Goal: Obtain resource: Download file/media

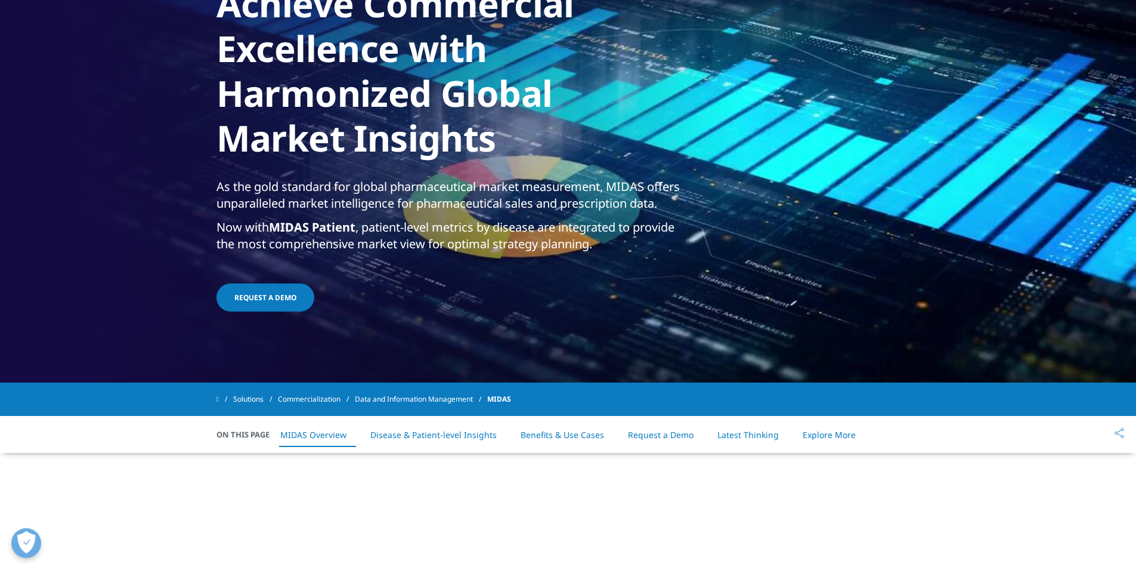
scroll to position [208, 0]
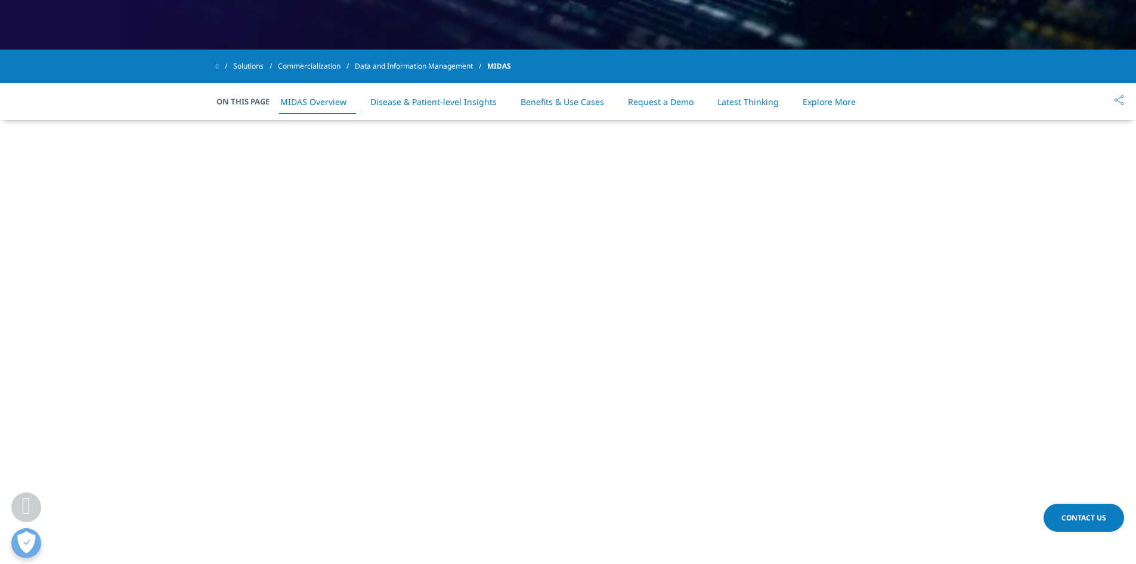
drag, startPoint x: 428, startPoint y: 280, endPoint x: 122, endPoint y: 330, distance: 310.0
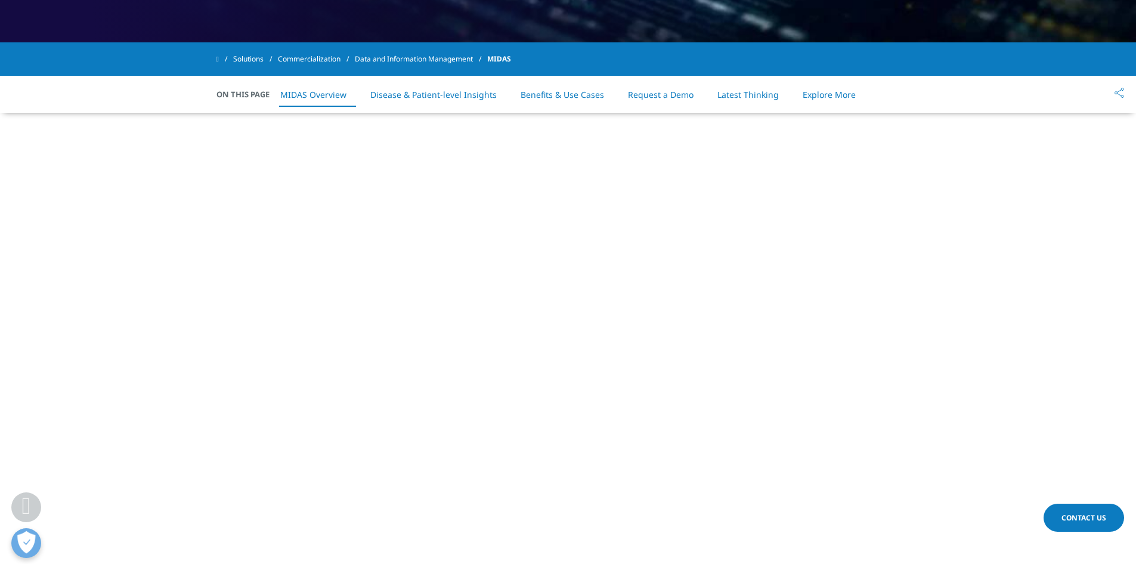
scroll to position [812, 0]
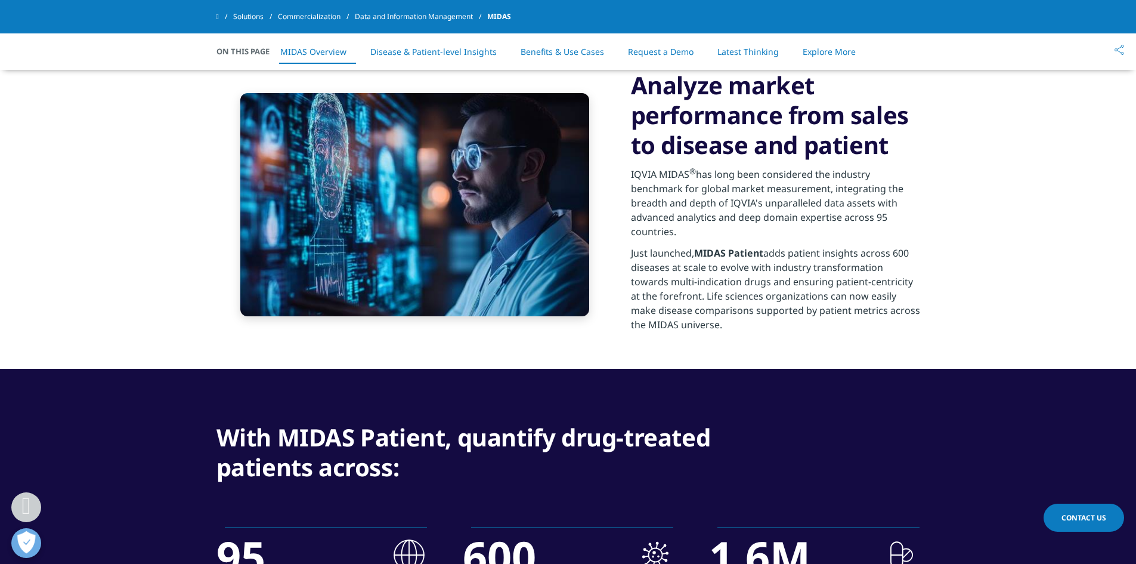
drag, startPoint x: 888, startPoint y: 270, endPoint x: 821, endPoint y: 304, distance: 75.5
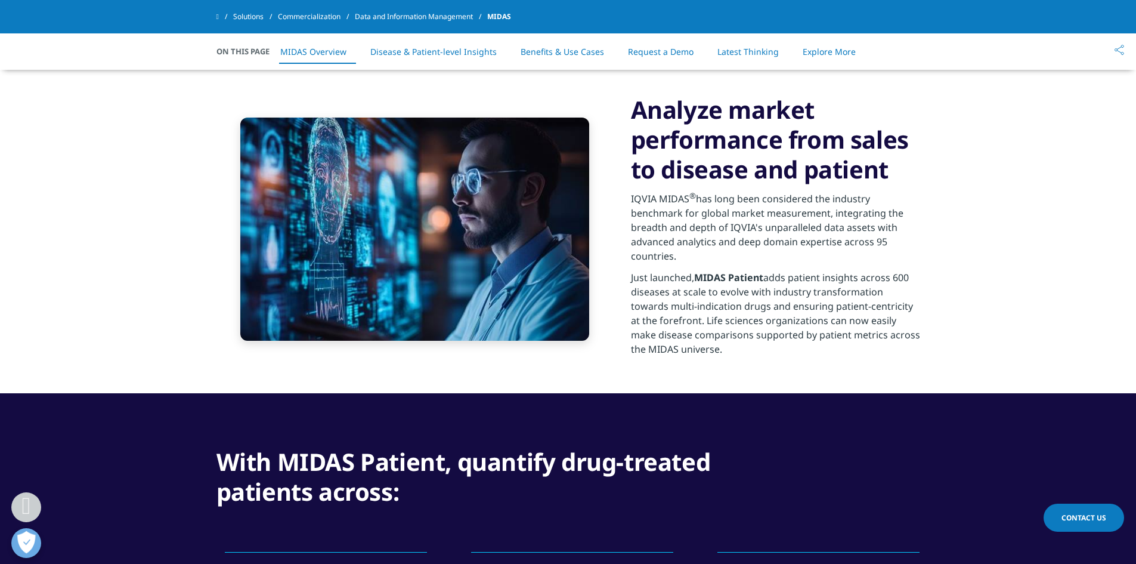
drag, startPoint x: 754, startPoint y: 311, endPoint x: 614, endPoint y: 244, distance: 155.3
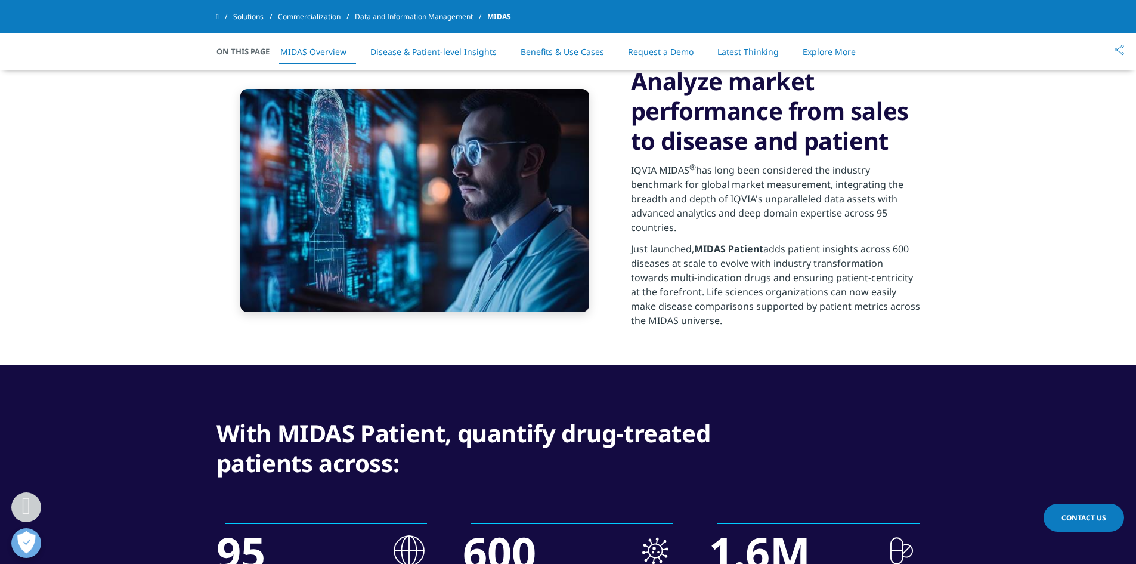
drag, startPoint x: 614, startPoint y: 244, endPoint x: 615, endPoint y: 272, distance: 28.1
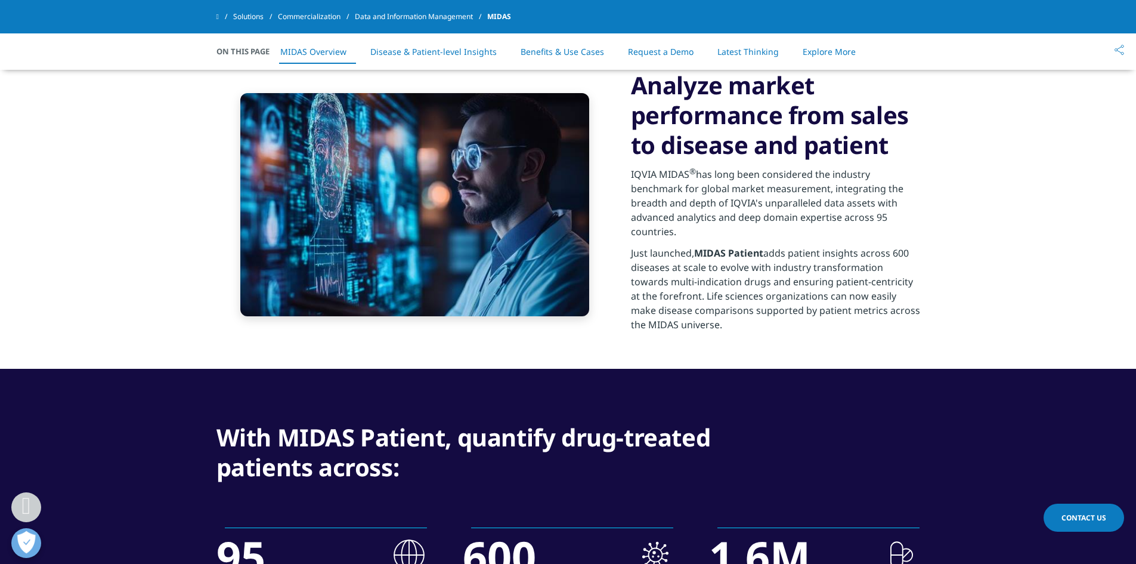
drag, startPoint x: 615, startPoint y: 272, endPoint x: 609, endPoint y: 257, distance: 16.1
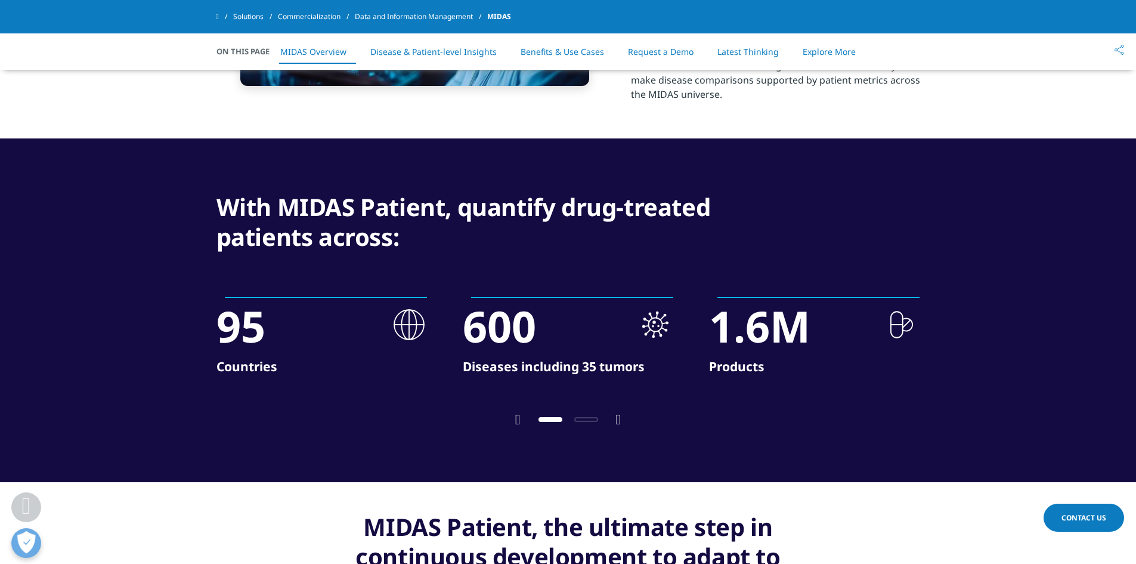
drag, startPoint x: 609, startPoint y: 257, endPoint x: 607, endPoint y: 291, distance: 34.0
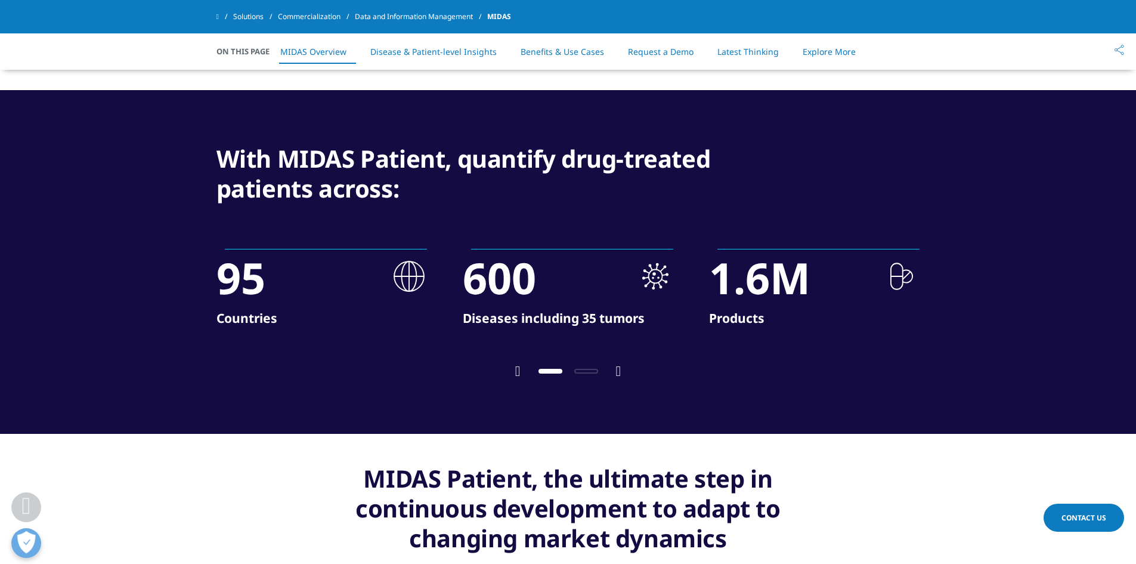
drag, startPoint x: 611, startPoint y: 312, endPoint x: 617, endPoint y: 330, distance: 19.6
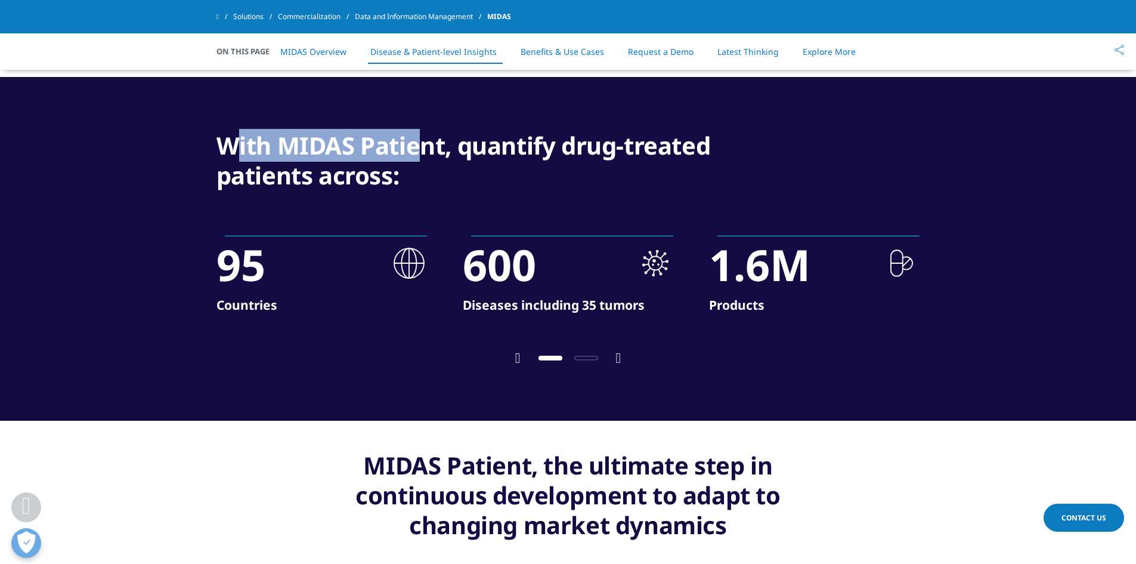
drag, startPoint x: 237, startPoint y: 146, endPoint x: 421, endPoint y: 147, distance: 184.3
click at [421, 147] on h3 "With MIDAS Patient, quantify drug-treated patients across:" at bounding box center [479, 164] width 524 height 66
click at [427, 180] on h3 "With MIDAS Patient, quantify drug-treated patients across:" at bounding box center [479, 164] width 524 height 66
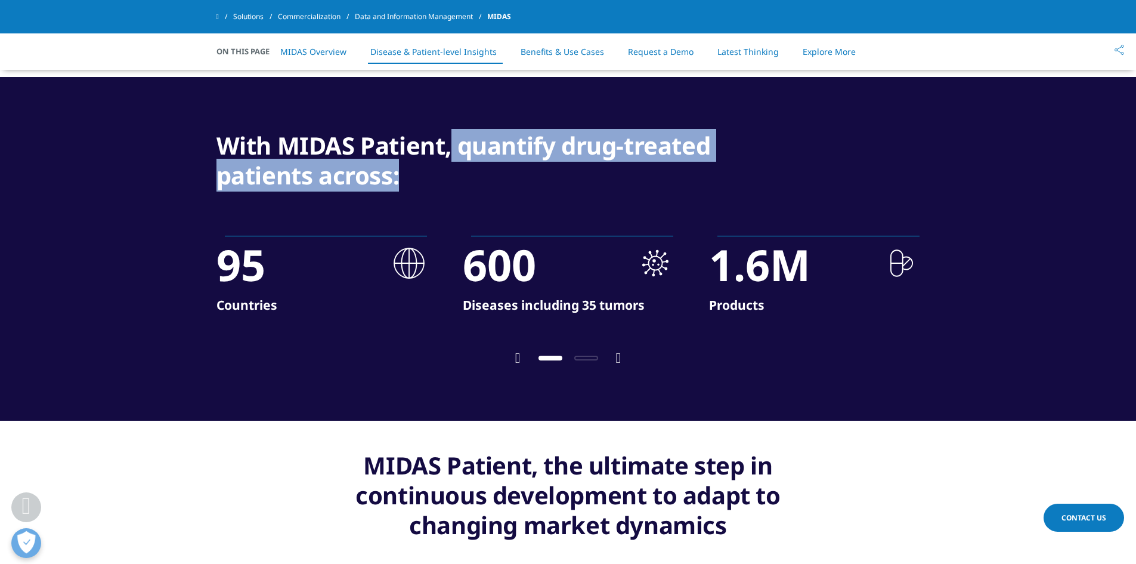
drag, startPoint x: 451, startPoint y: 145, endPoint x: 552, endPoint y: 184, distance: 108.2
click at [552, 184] on h3 "With MIDAS Patient, quantify drug-treated patients across:" at bounding box center [479, 164] width 524 height 66
click at [492, 222] on div "With MIDAS Patient, quantify drug-treated patients across:" at bounding box center [569, 181] width 704 height 101
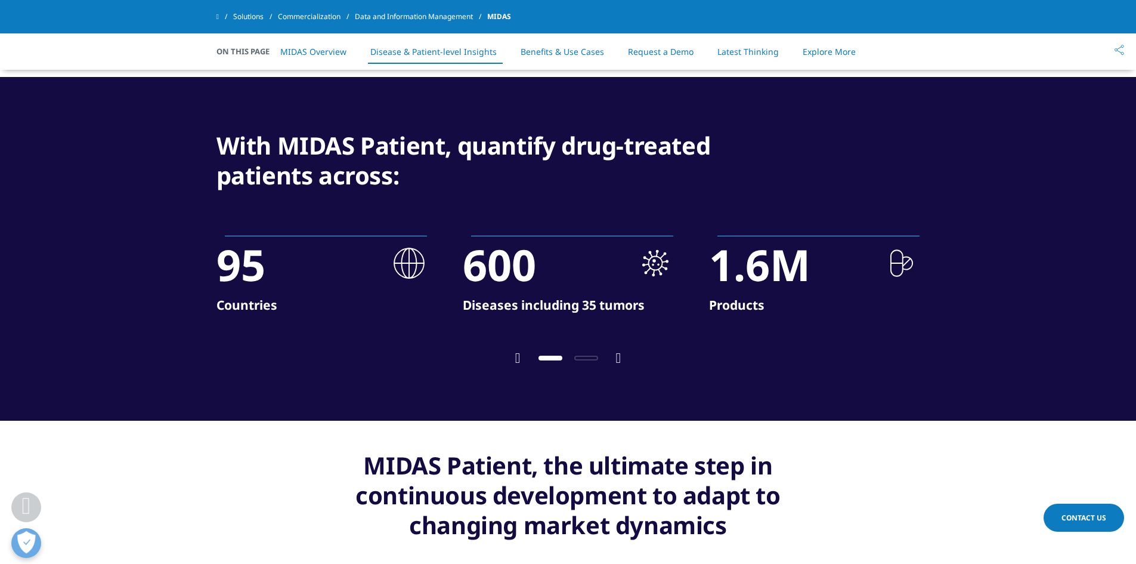
click at [619, 359] on icon "Next slide" at bounding box center [618, 358] width 5 height 14
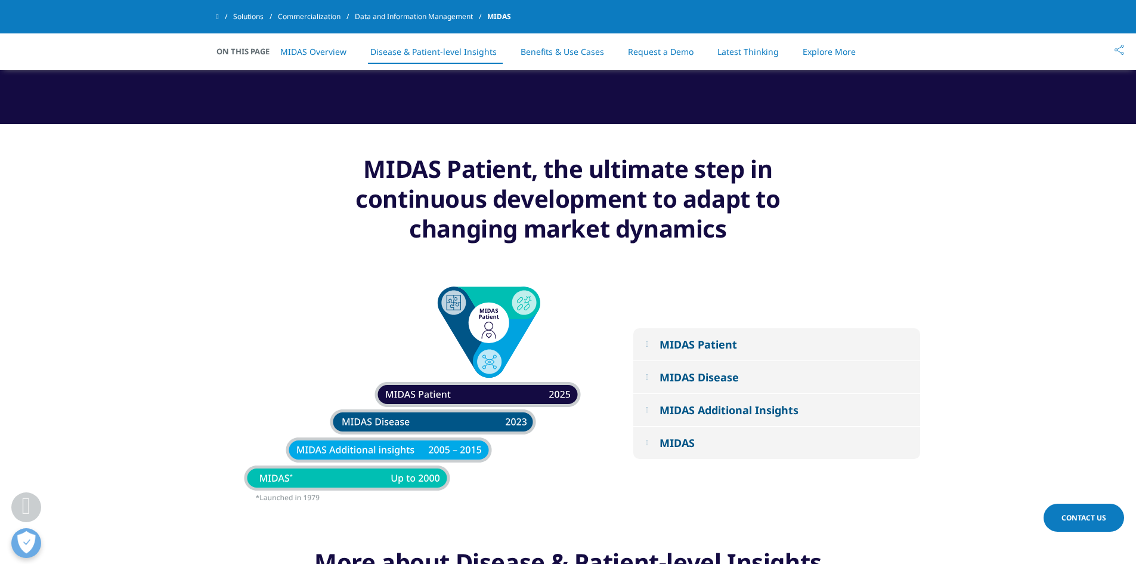
scroll to position [1525, 0]
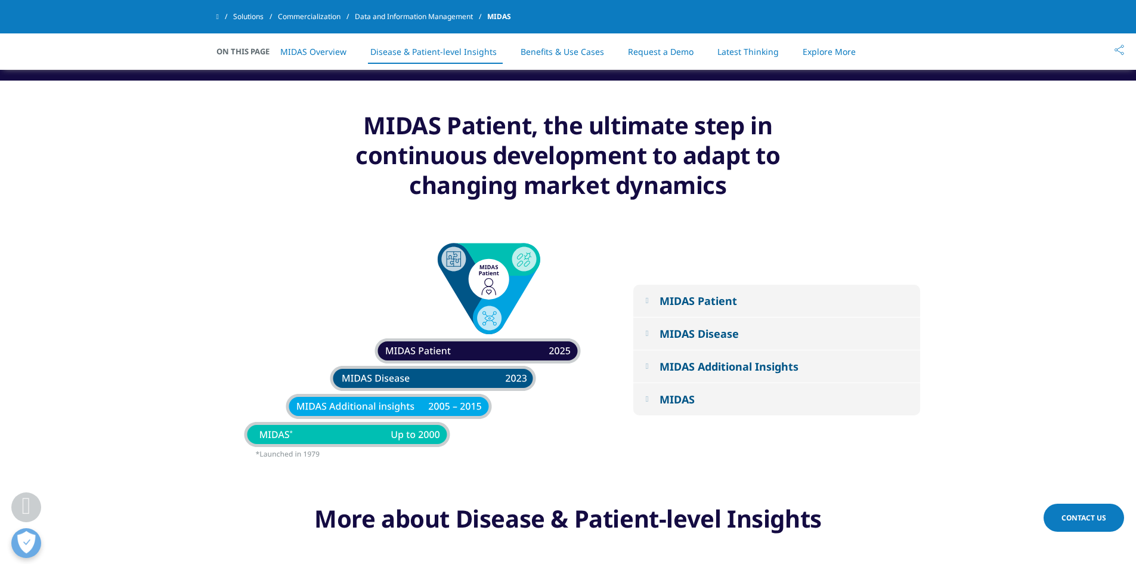
drag, startPoint x: 360, startPoint y: 363, endPoint x: 364, endPoint y: 388, distance: 26.1
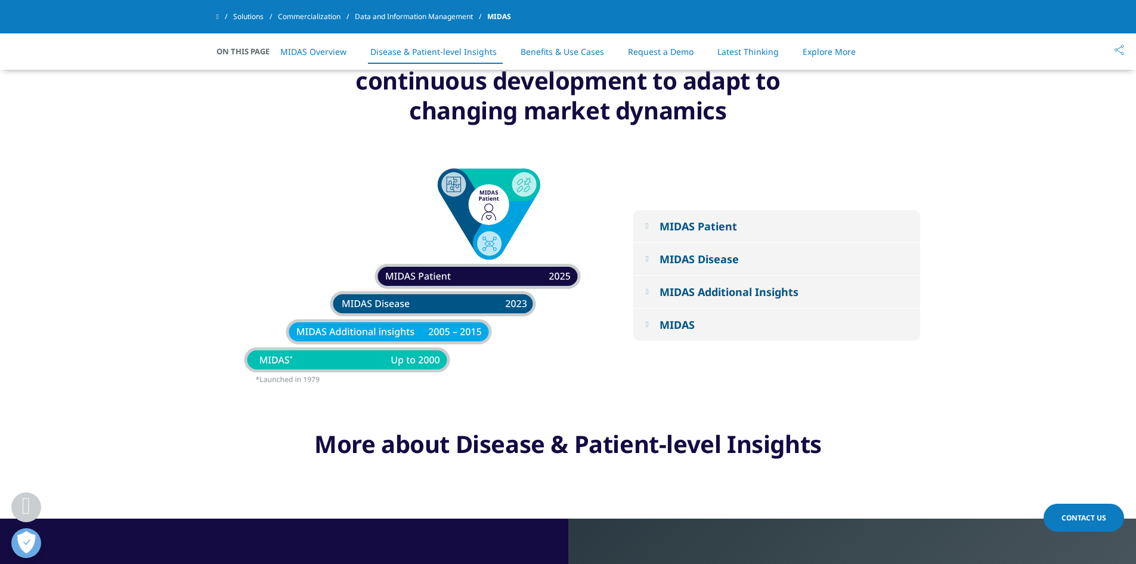
scroll to position [1626, 0]
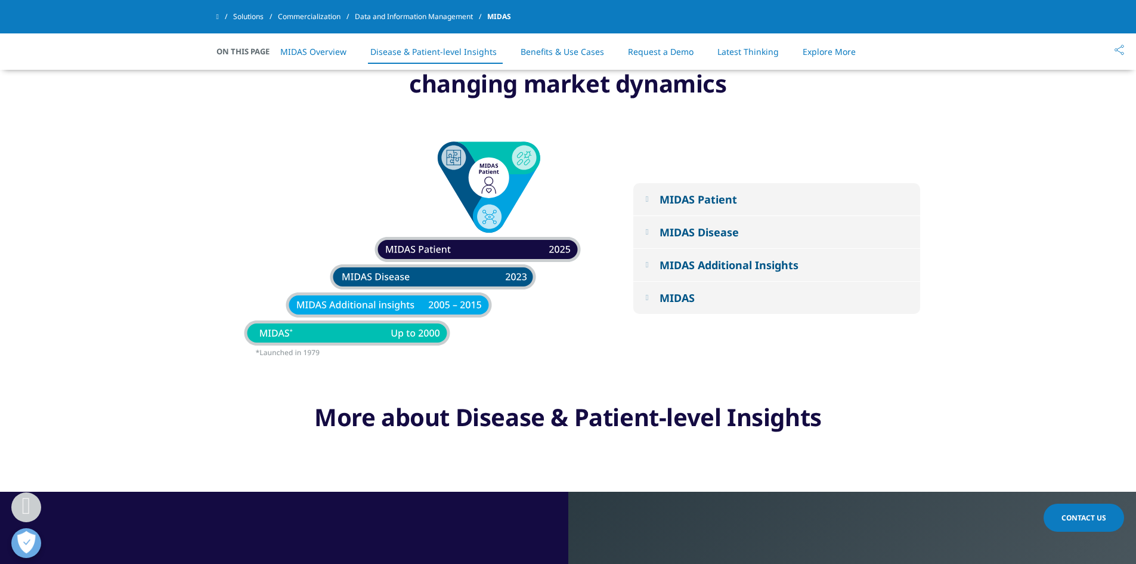
drag, startPoint x: 324, startPoint y: 281, endPoint x: 243, endPoint y: 313, distance: 87.6
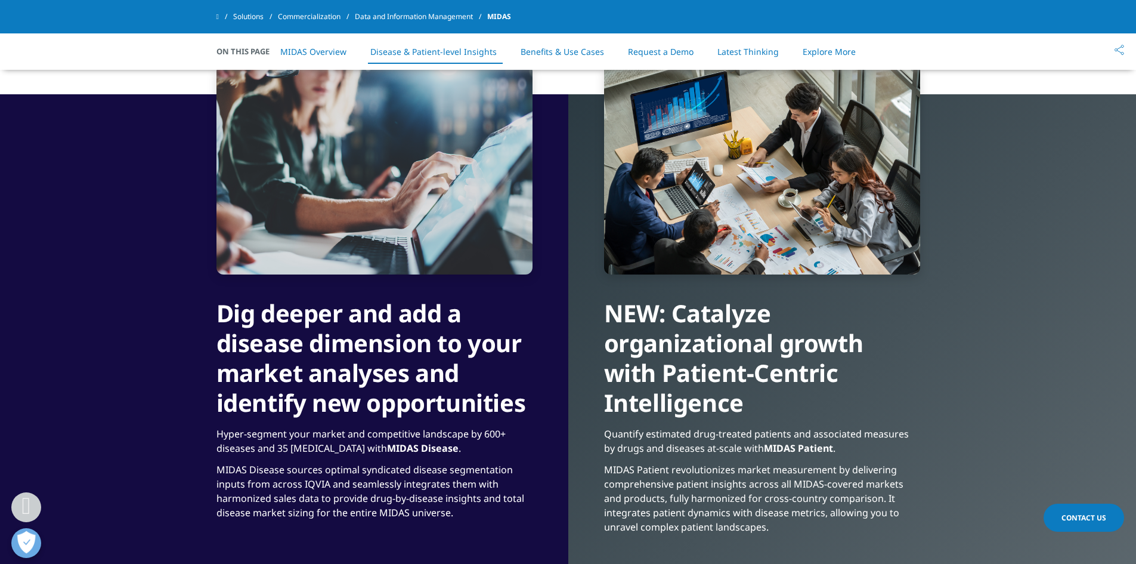
drag, startPoint x: 209, startPoint y: 338, endPoint x: 210, endPoint y: 354, distance: 15.6
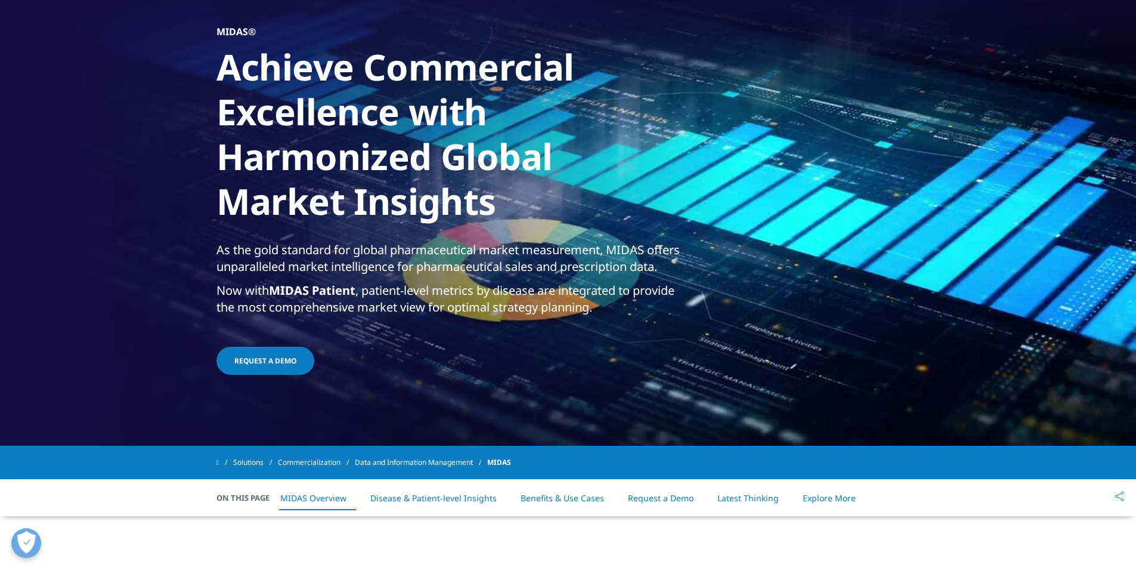
scroll to position [0, 0]
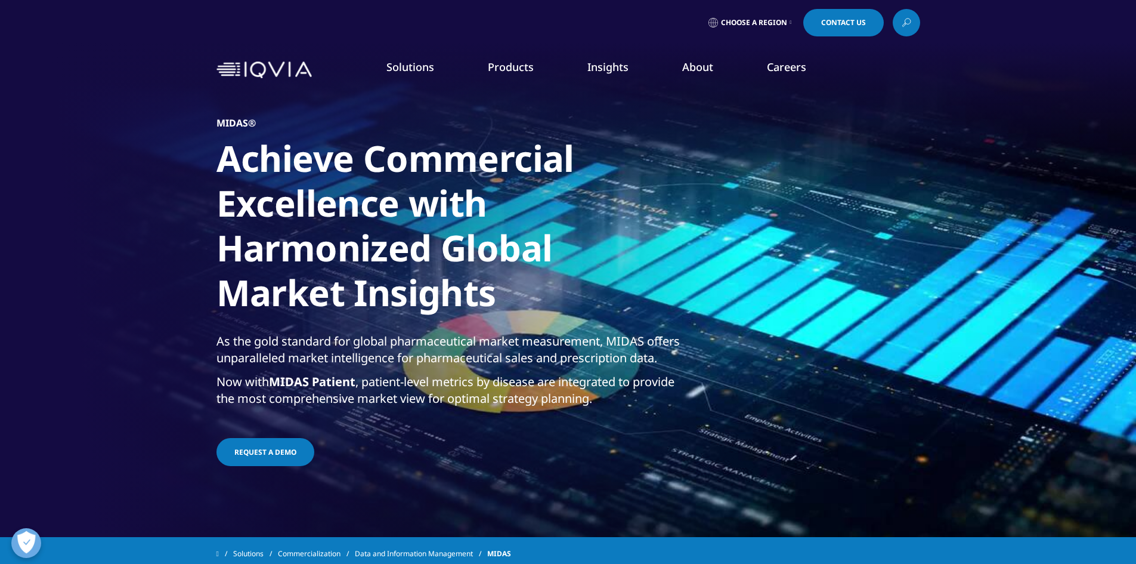
click at [246, 451] on span "Request a demo" at bounding box center [265, 452] width 62 height 10
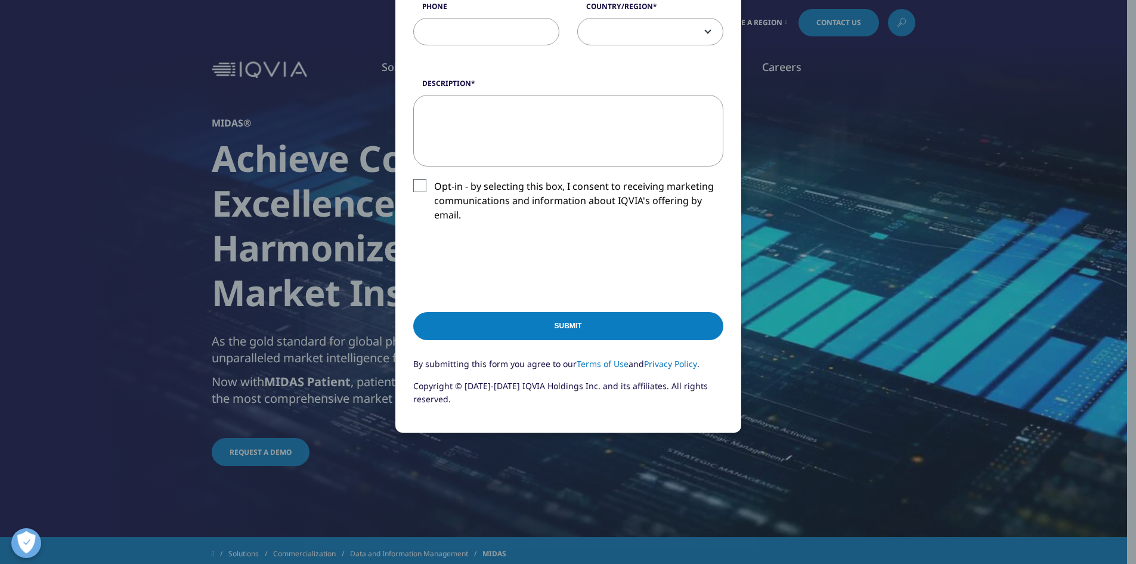
scroll to position [42, 0]
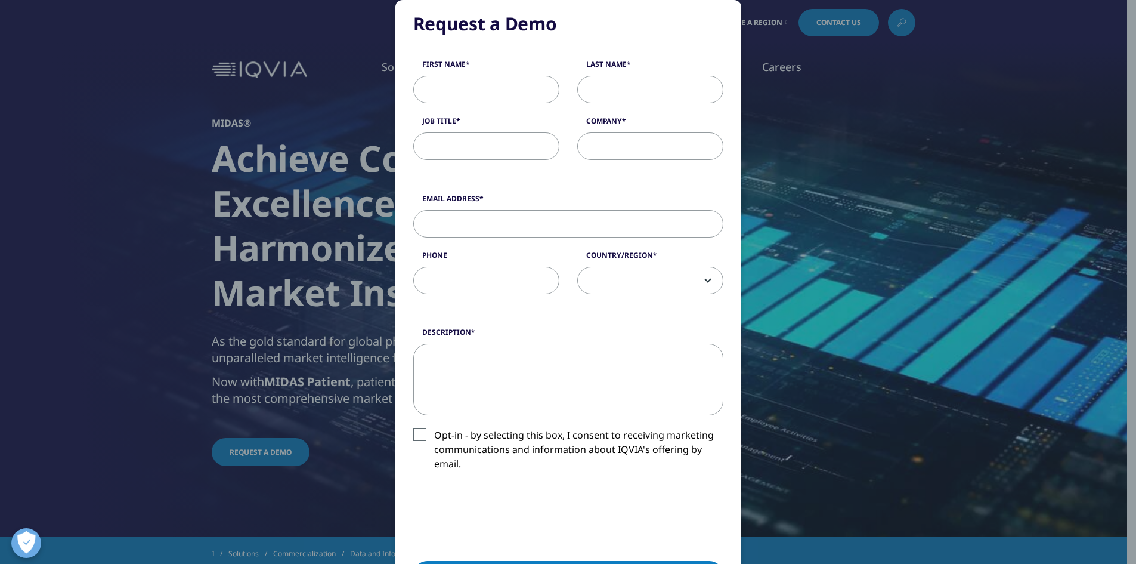
drag, startPoint x: 473, startPoint y: 354, endPoint x: 471, endPoint y: 369, distance: 15.7
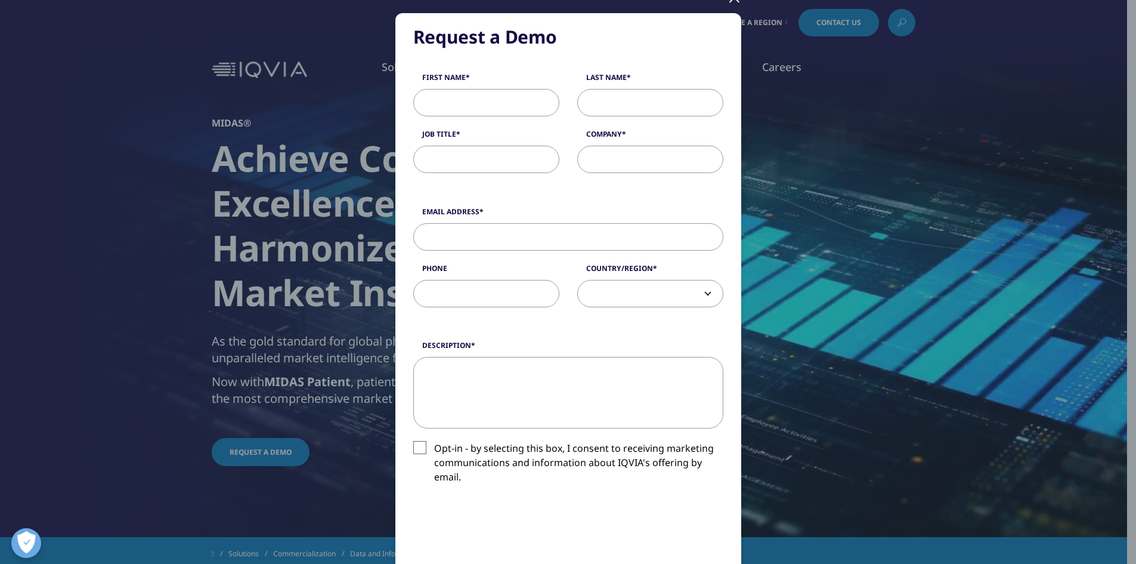
scroll to position [0, 0]
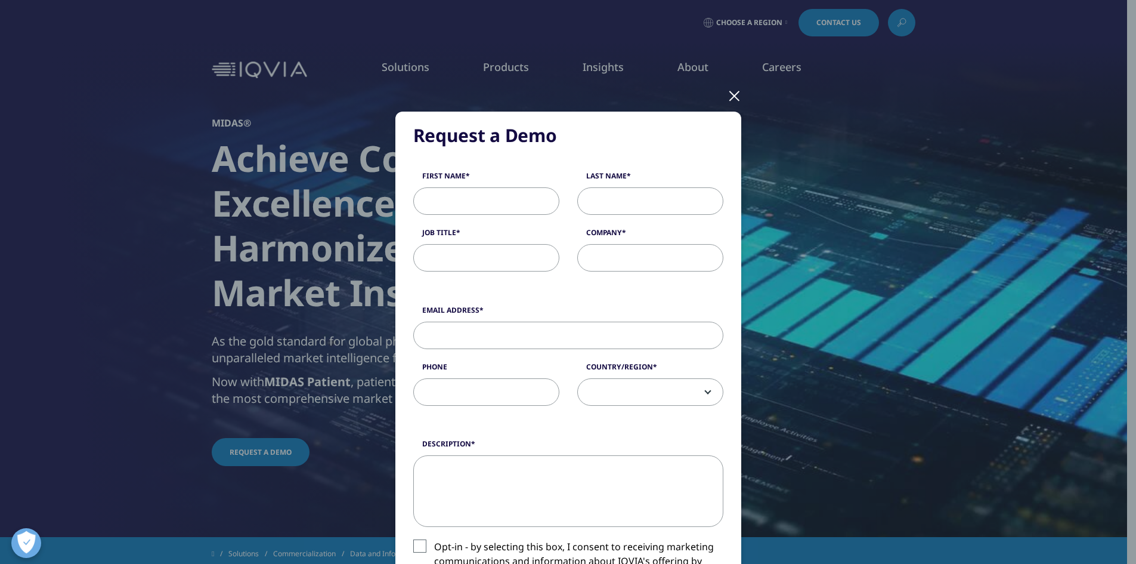
drag, startPoint x: 562, startPoint y: 270, endPoint x: 550, endPoint y: 191, distance: 79.0
click at [731, 97] on div at bounding box center [735, 95] width 14 height 33
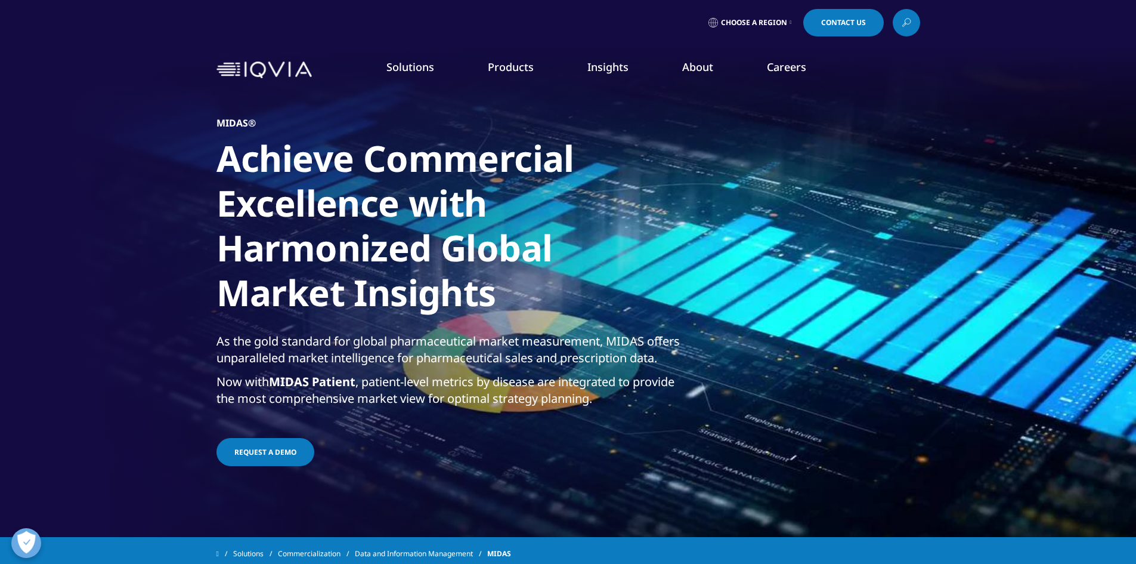
click at [289, 74] on img at bounding box center [264, 69] width 95 height 17
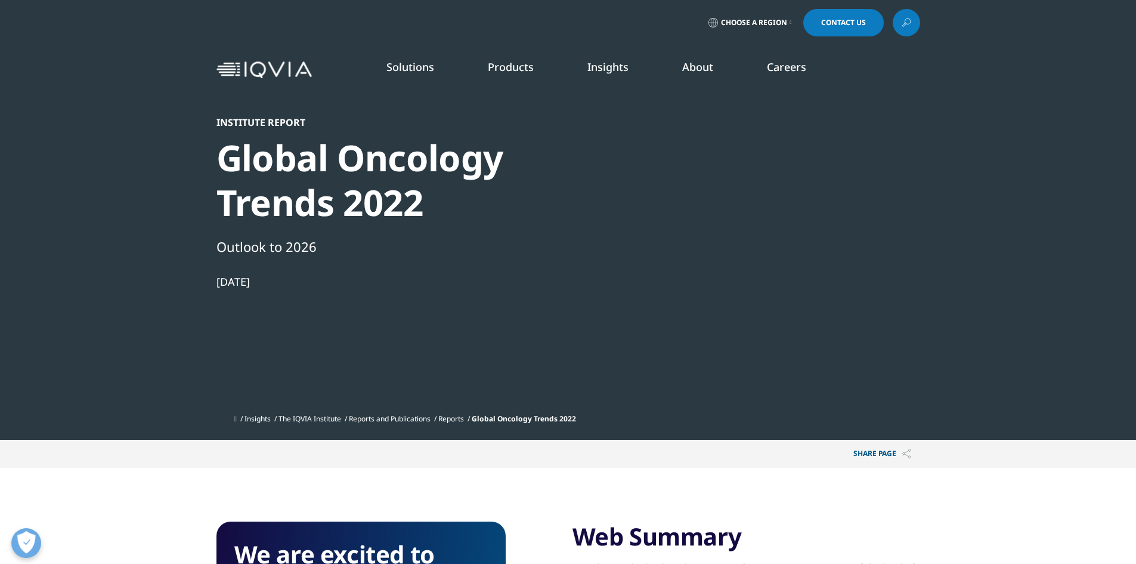
scroll to position [659, 704]
click at [253, 75] on img at bounding box center [264, 69] width 95 height 17
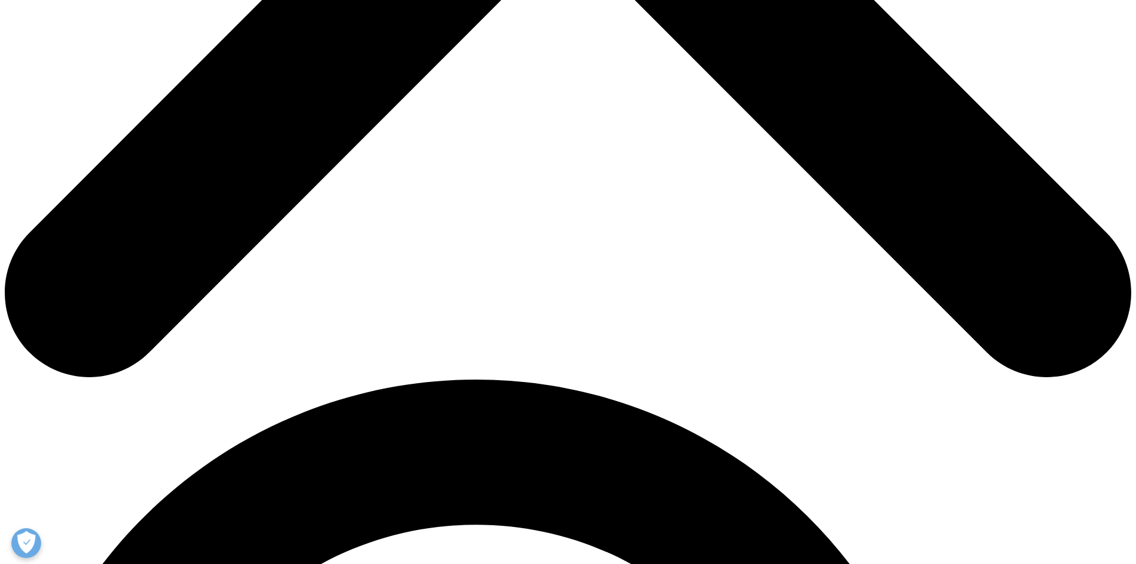
scroll to position [833, 0]
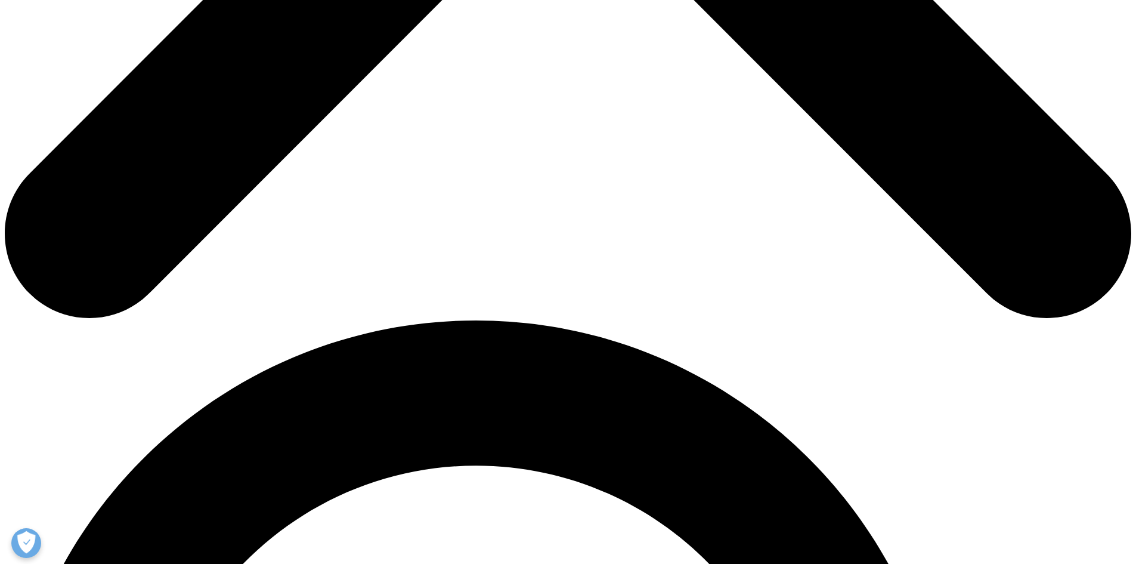
drag, startPoint x: 498, startPoint y: 336, endPoint x: 507, endPoint y: 378, distance: 42.1
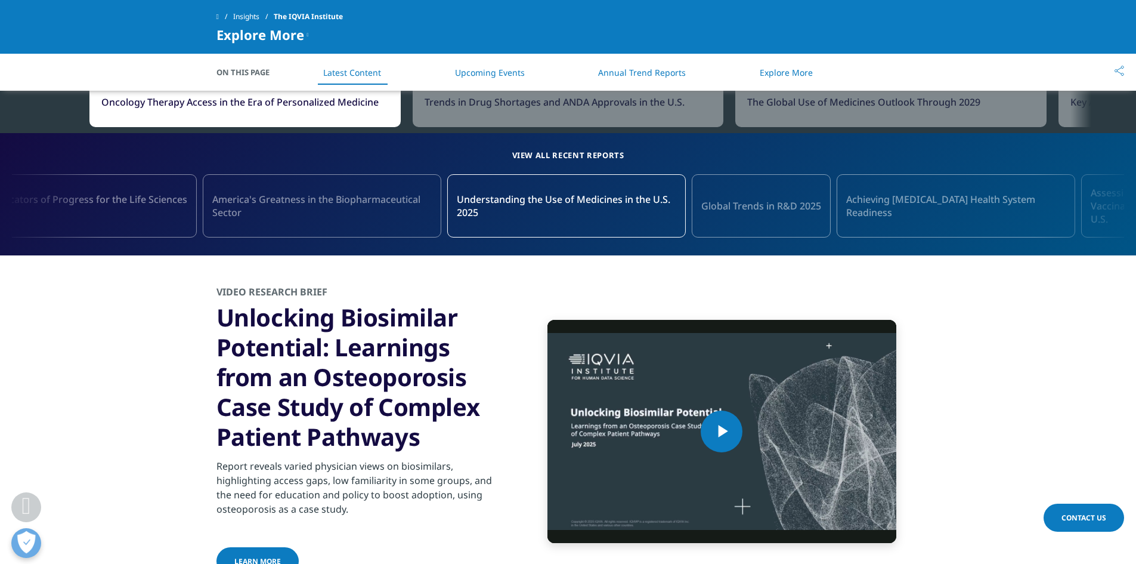
drag, startPoint x: 548, startPoint y: 291, endPoint x: 549, endPoint y: 344, distance: 53.1
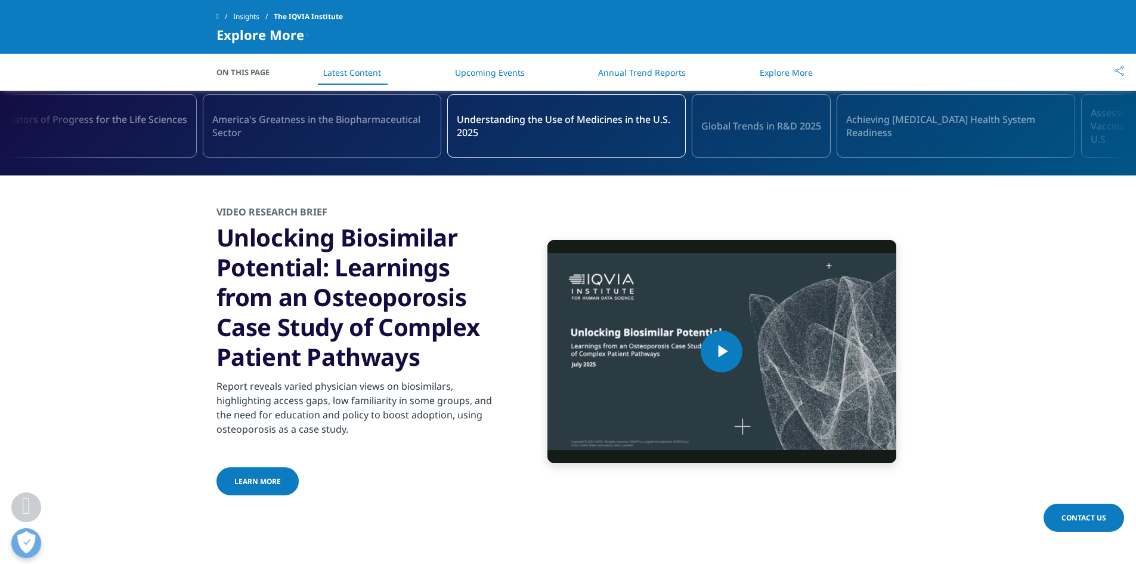
drag, startPoint x: 522, startPoint y: 311, endPoint x: 521, endPoint y: 351, distance: 40.0
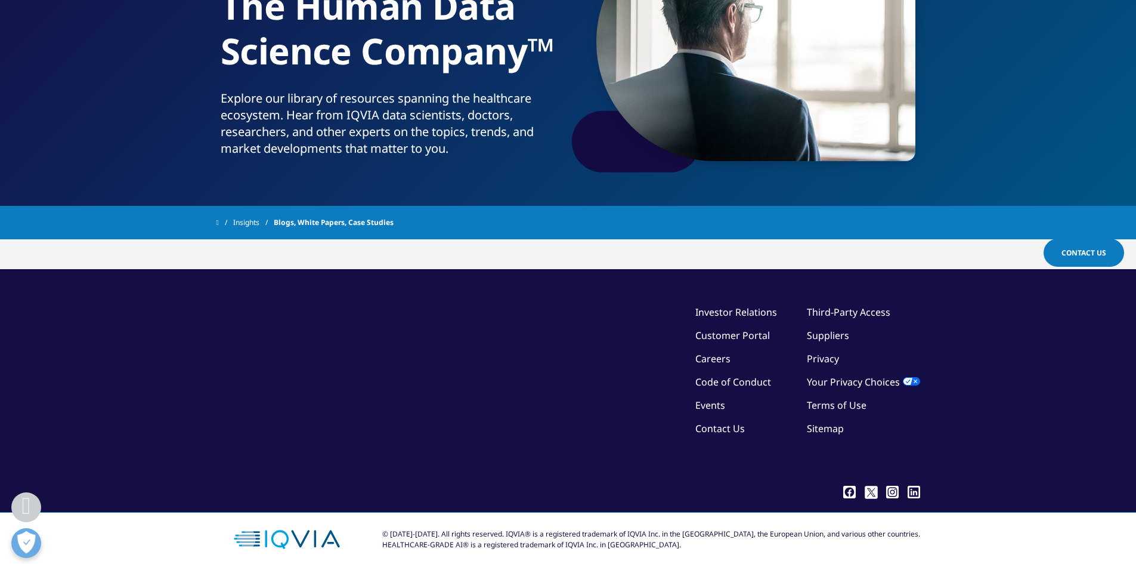
scroll to position [199, 0]
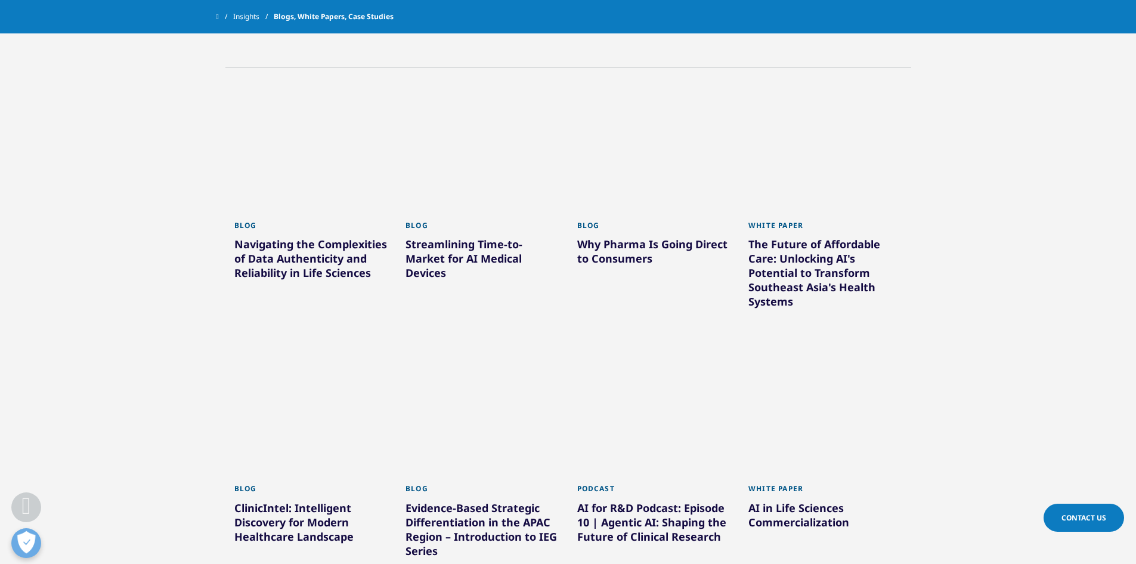
drag, startPoint x: 155, startPoint y: 262, endPoint x: 155, endPoint y: 244, distance: 18.5
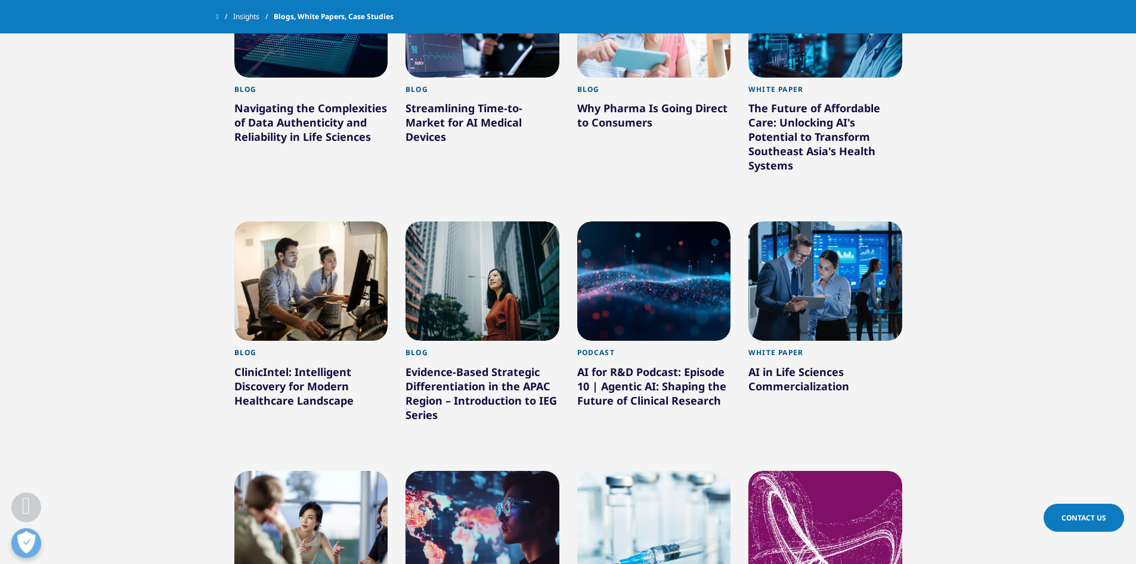
drag, startPoint x: 160, startPoint y: 239, endPoint x: 162, endPoint y: 261, distance: 22.1
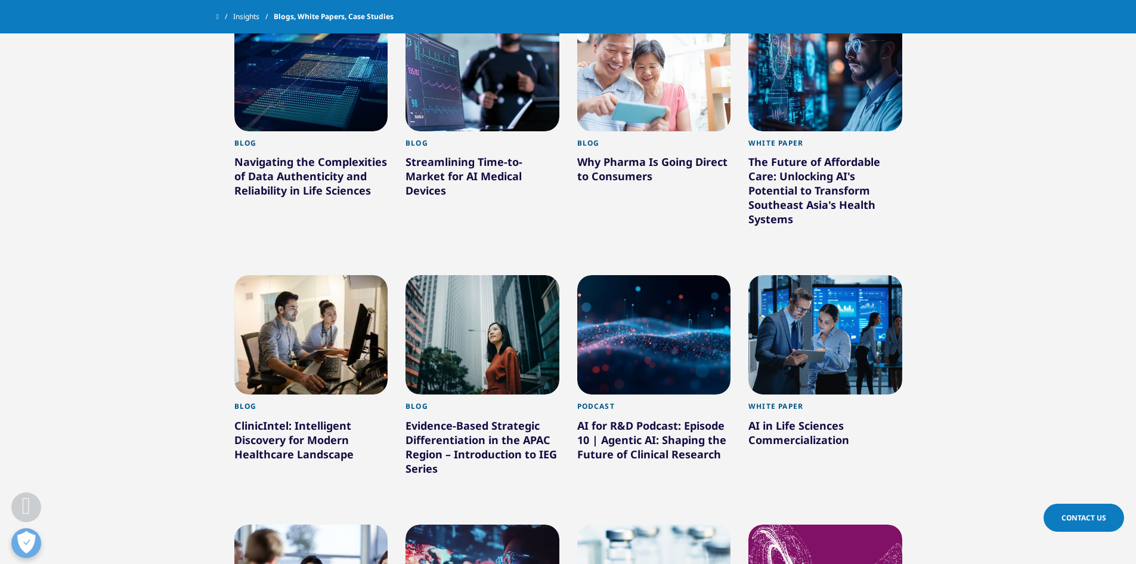
drag, startPoint x: 163, startPoint y: 234, endPoint x: 161, endPoint y: 222, distance: 11.5
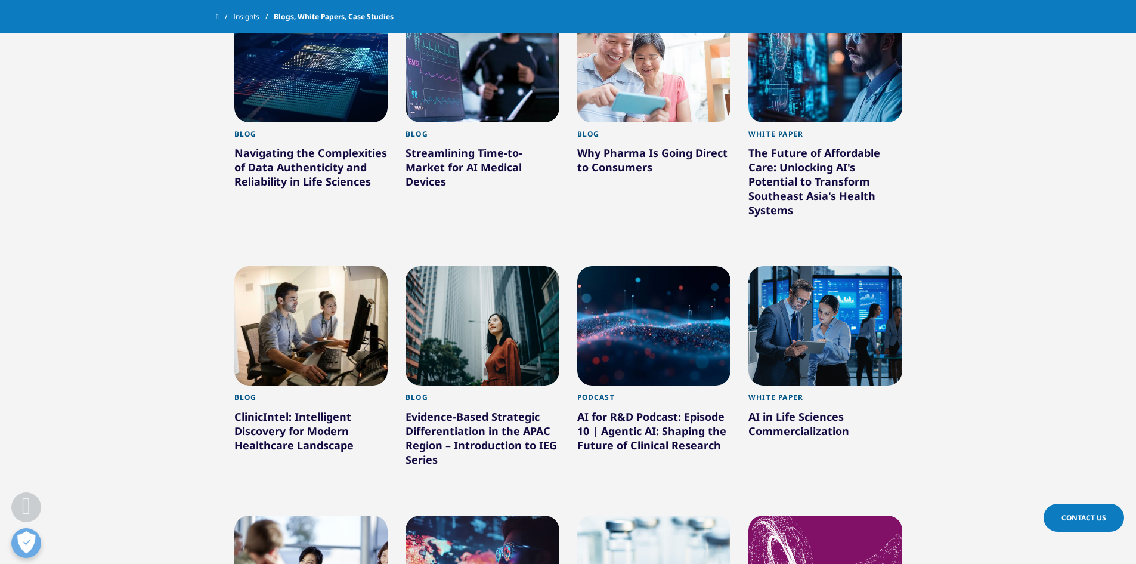
scroll to position [584, 0]
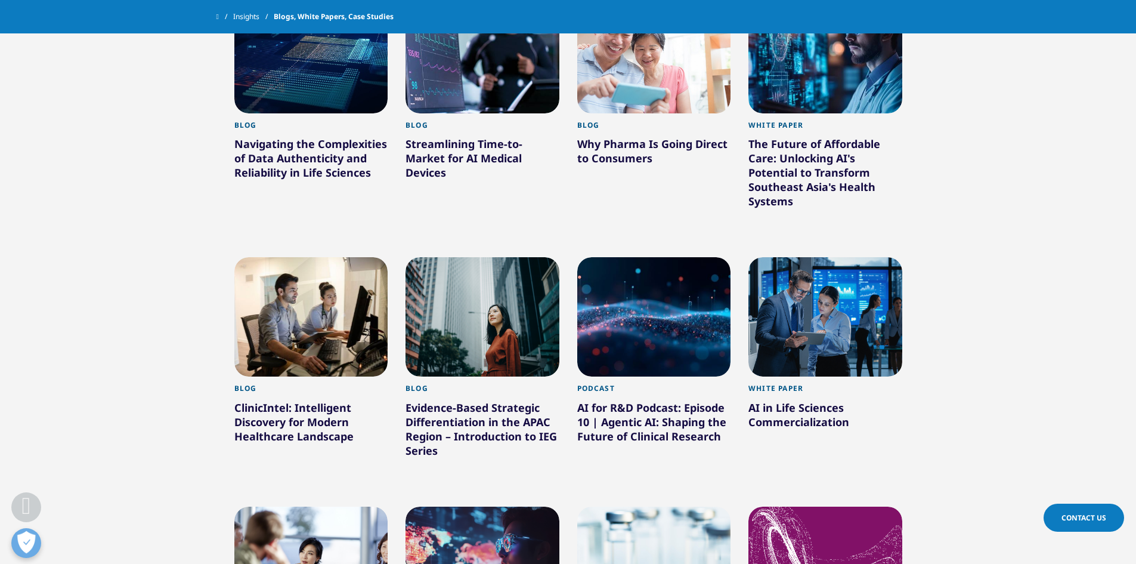
drag, startPoint x: 988, startPoint y: 267, endPoint x: 995, endPoint y: 290, distance: 24.3
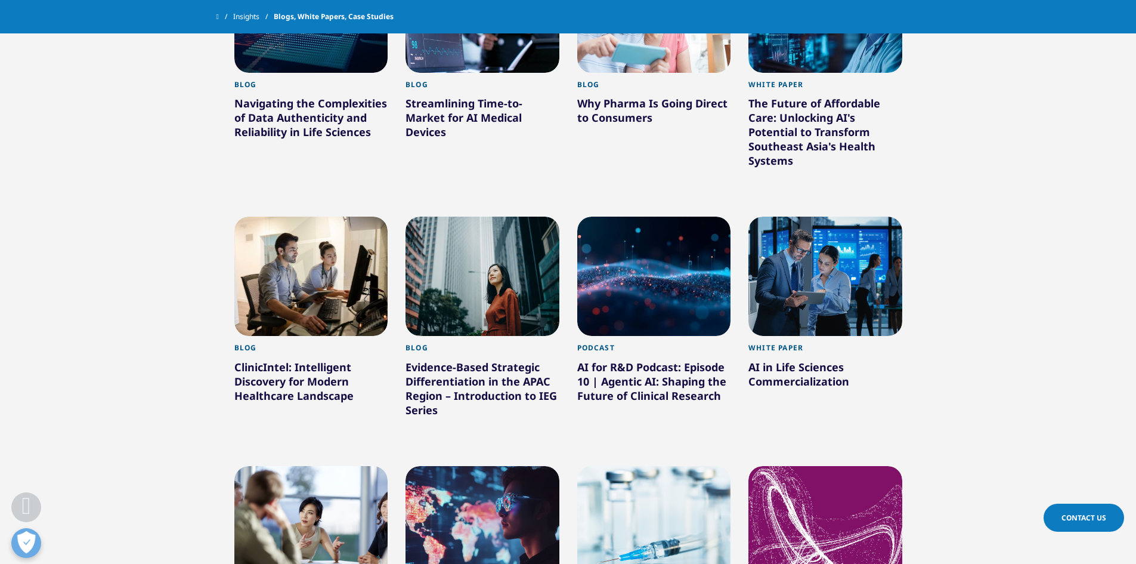
scroll to position [638, 0]
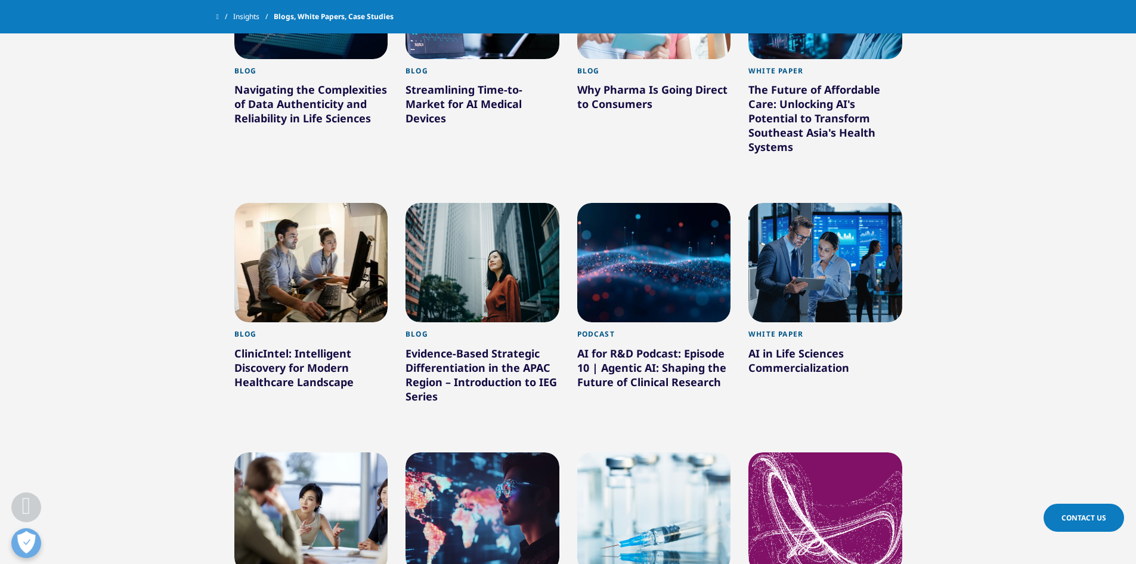
click at [782, 356] on div "AI in Life Sciences Commercialization" at bounding box center [826, 362] width 154 height 33
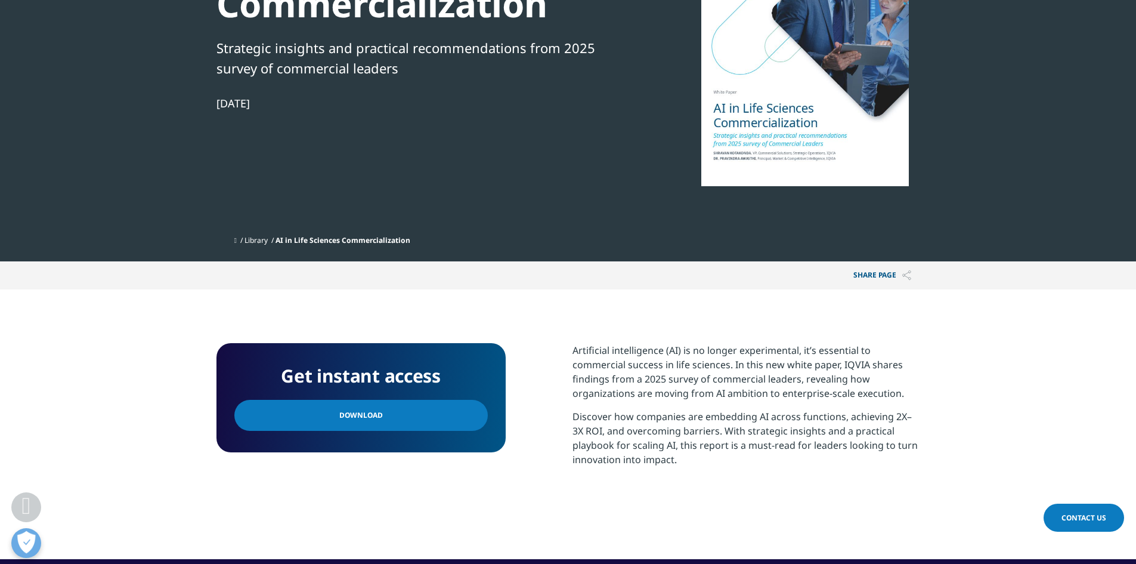
scroll to position [219, 0]
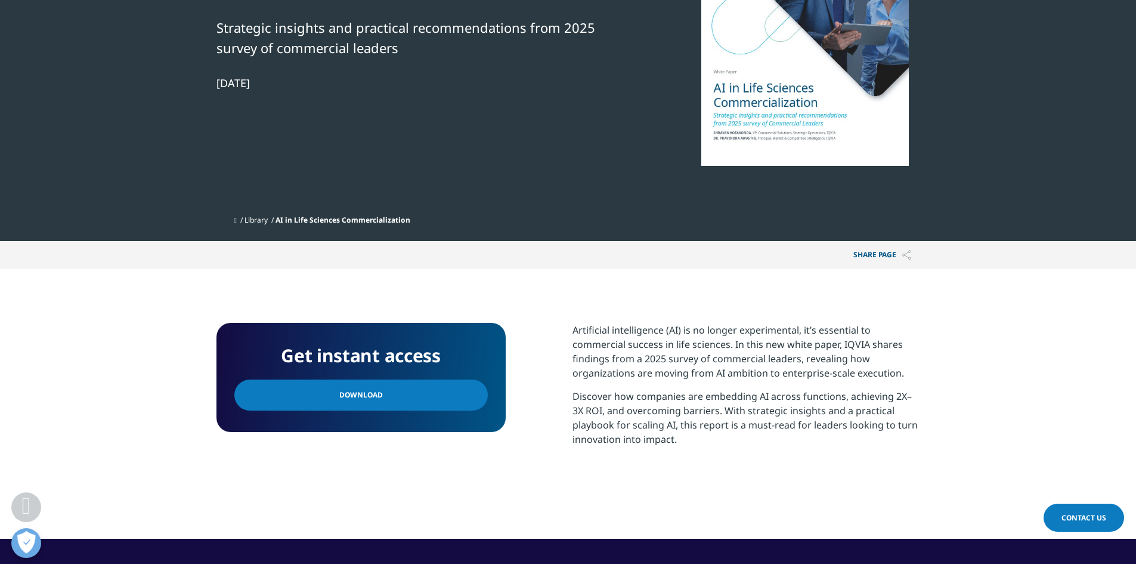
drag, startPoint x: 528, startPoint y: 341, endPoint x: 464, endPoint y: 356, distance: 66.1
click at [410, 400] on link "Download" at bounding box center [360, 394] width 253 height 31
